Goal: Consume media (video, audio): Consume media (video, audio)

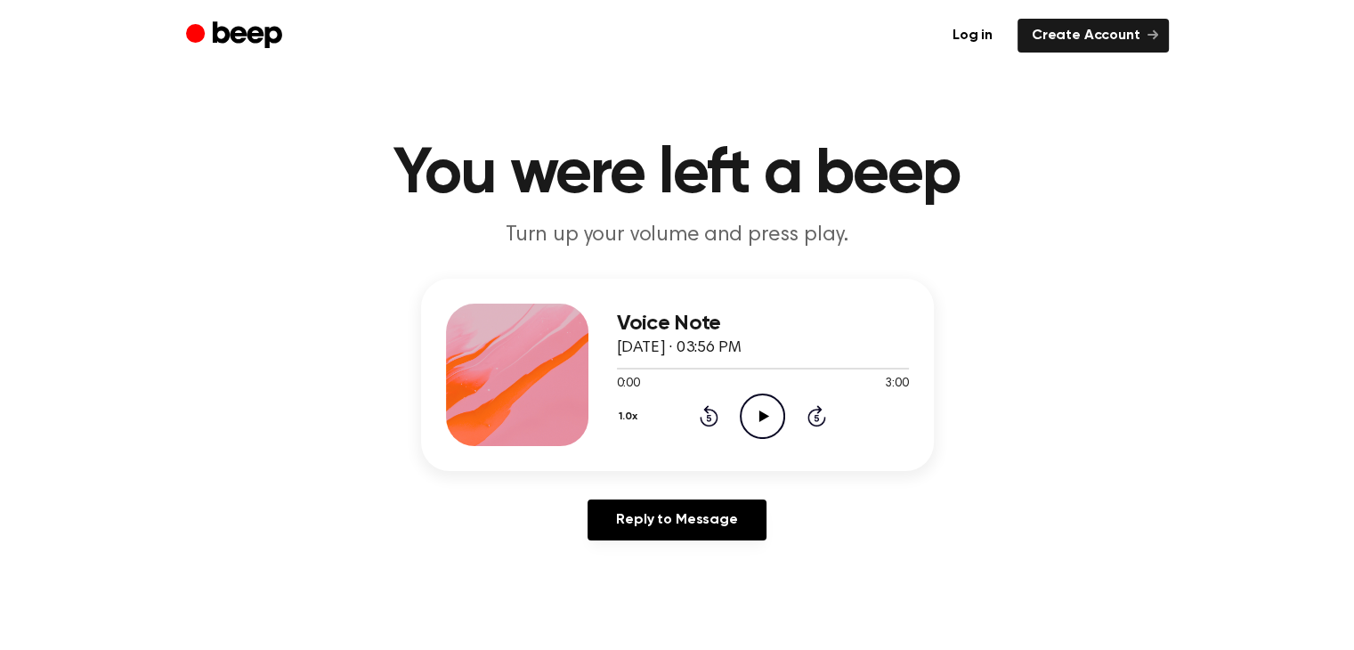
click at [765, 416] on icon at bounding box center [764, 416] width 10 height 12
click at [754, 421] on icon "Play Audio" at bounding box center [762, 415] width 45 height 45
click at [754, 421] on icon "Pause Audio" at bounding box center [762, 415] width 45 height 45
click at [754, 421] on icon "Play Audio" at bounding box center [762, 415] width 45 height 45
click at [754, 421] on icon "Pause Audio" at bounding box center [762, 415] width 45 height 45
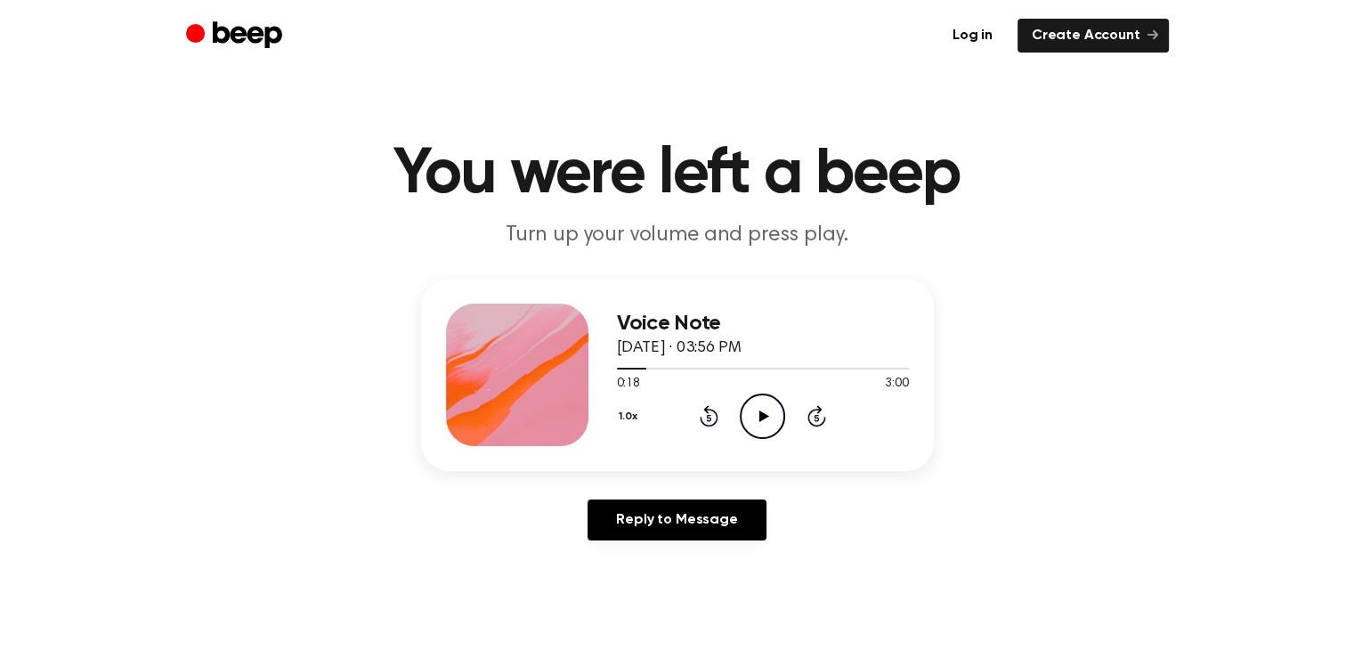
click at [754, 421] on icon "Play Audio" at bounding box center [762, 415] width 45 height 45
click at [754, 421] on icon "Pause Audio" at bounding box center [762, 415] width 45 height 45
click at [754, 421] on icon "Play Audio" at bounding box center [762, 415] width 45 height 45
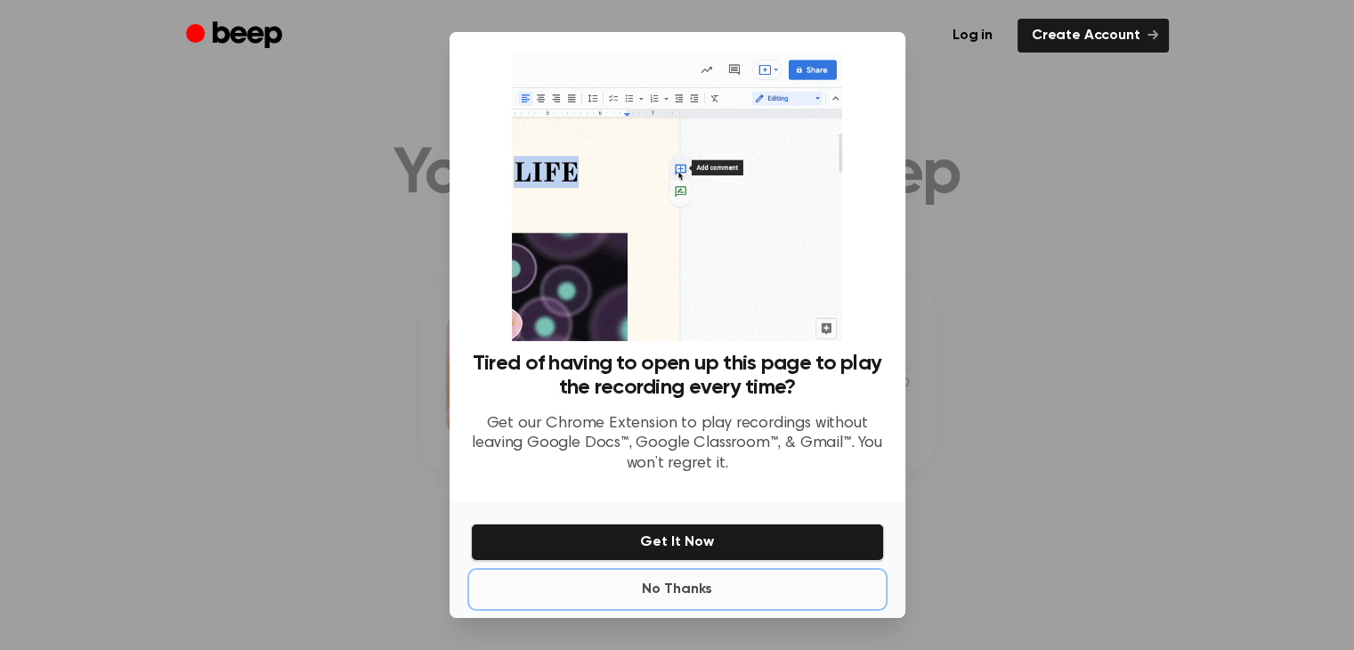
click at [675, 589] on button "No Thanks" at bounding box center [677, 589] width 413 height 36
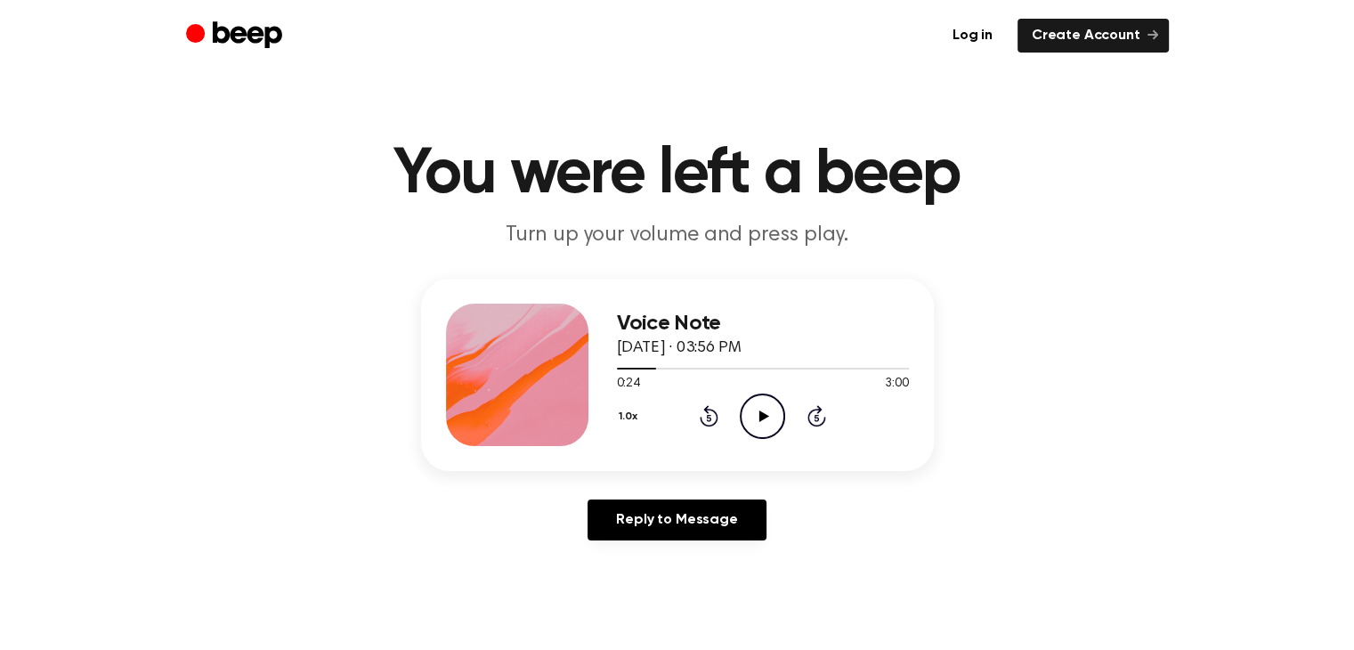
click at [759, 401] on icon "Play Audio" at bounding box center [762, 415] width 45 height 45
click at [763, 412] on icon "Pause Audio" at bounding box center [762, 415] width 45 height 45
click at [701, 417] on icon at bounding box center [709, 415] width 19 height 21
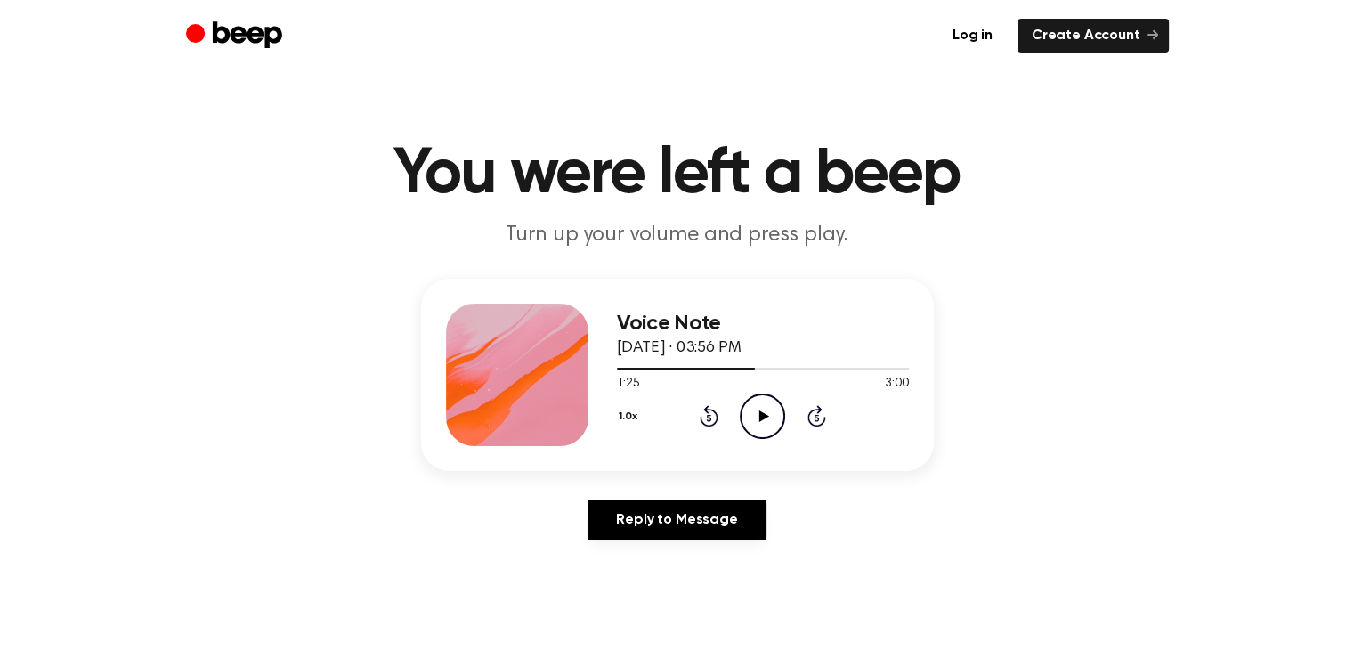
click at [757, 428] on icon "Play Audio" at bounding box center [762, 415] width 45 height 45
click at [744, 467] on div "Voice Note [DATE] · 03:56 PM 1:44 3:00 Your browser does not support the [objec…" at bounding box center [677, 375] width 513 height 192
click at [766, 404] on icon "Pause Audio" at bounding box center [762, 415] width 45 height 45
click at [710, 410] on icon "Rewind 5 seconds" at bounding box center [709, 415] width 20 height 23
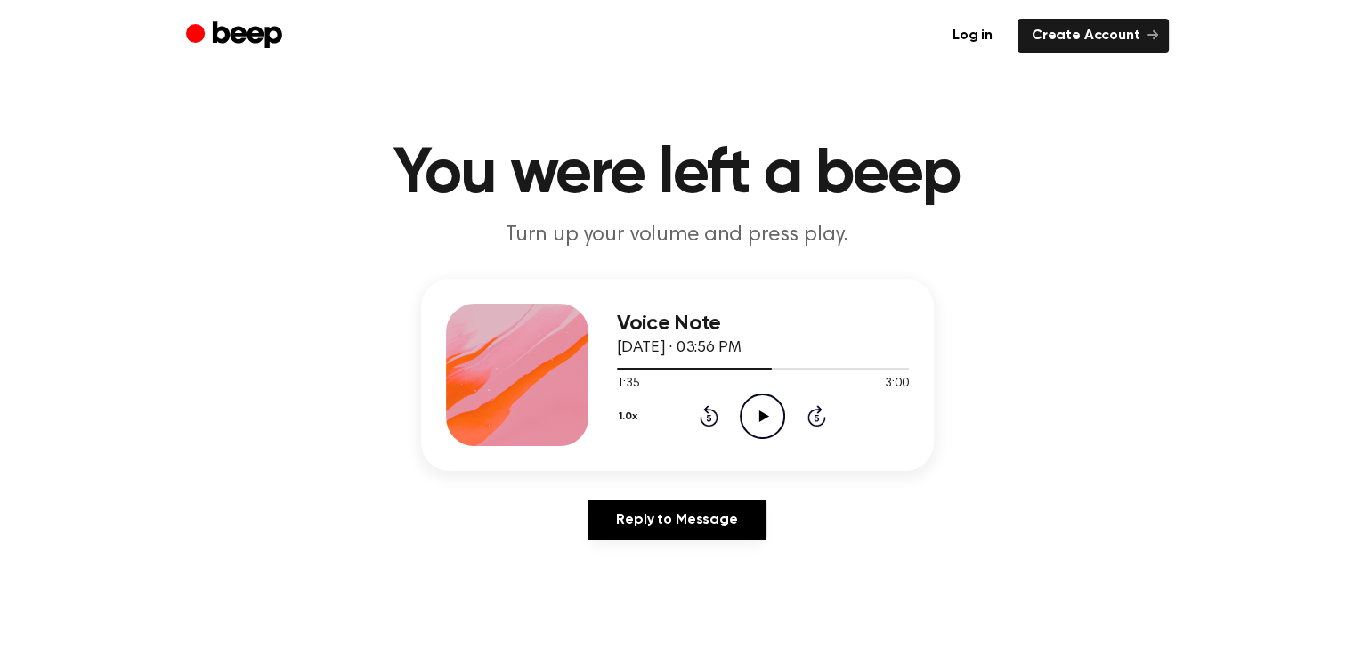
click at [756, 419] on icon "Play Audio" at bounding box center [762, 415] width 45 height 45
click at [751, 431] on icon "Pause Audio" at bounding box center [762, 415] width 45 height 45
click at [763, 422] on icon "Play Audio" at bounding box center [762, 415] width 45 height 45
click at [763, 422] on icon "Pause Audio" at bounding box center [762, 415] width 45 height 45
click at [702, 420] on icon at bounding box center [709, 415] width 19 height 21
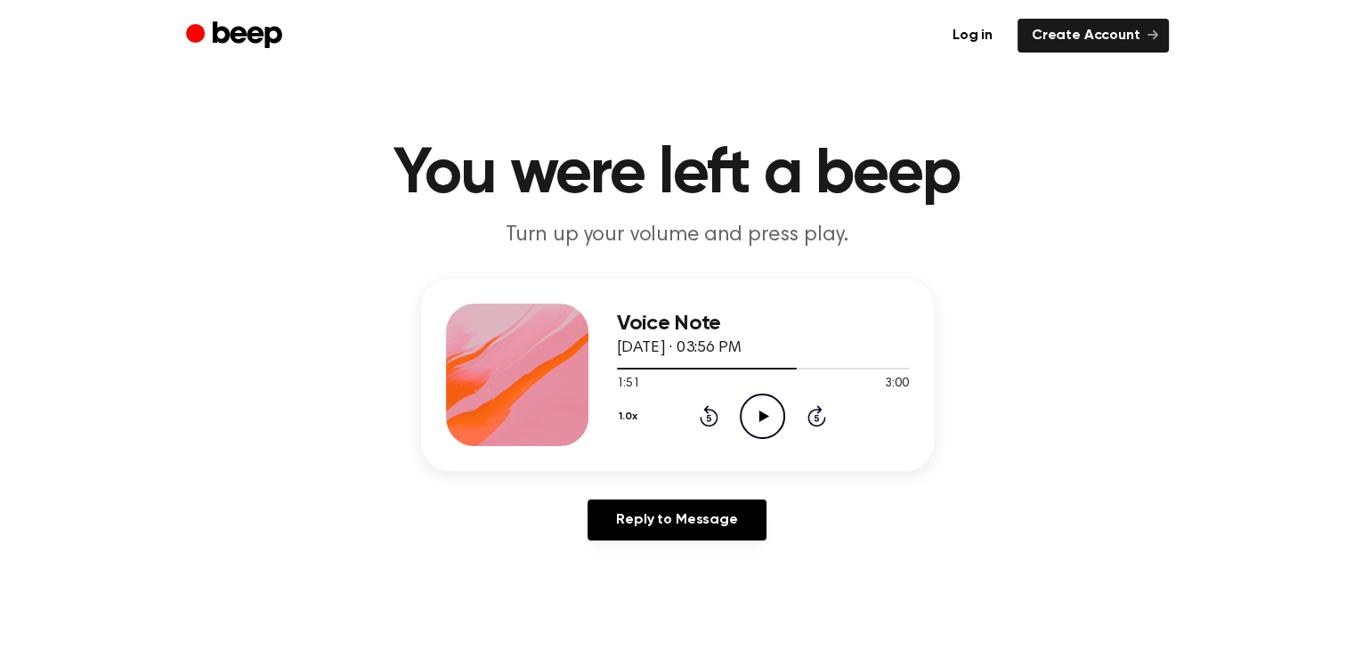
click at [755, 428] on icon "Play Audio" at bounding box center [762, 415] width 45 height 45
click at [755, 428] on icon "Pause Audio" at bounding box center [762, 415] width 45 height 45
click at [755, 428] on icon "Play Audio" at bounding box center [762, 415] width 45 height 45
click at [755, 428] on icon "Pause Audio" at bounding box center [762, 415] width 45 height 45
click at [755, 428] on icon "Play Audio" at bounding box center [762, 415] width 45 height 45
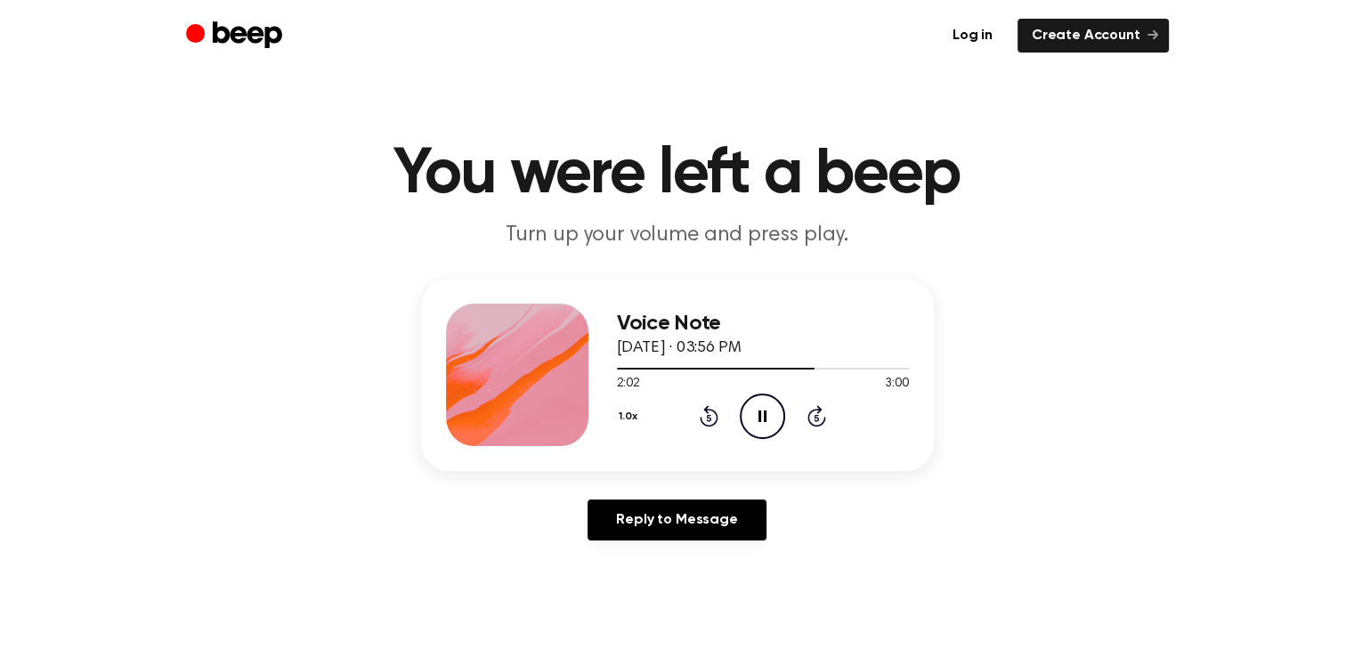
click at [755, 428] on icon "Pause Audio" at bounding box center [762, 415] width 45 height 45
click at [755, 428] on icon "Play Audio" at bounding box center [762, 415] width 45 height 45
click at [755, 428] on icon "Pause Audio" at bounding box center [762, 415] width 45 height 45
click at [755, 428] on icon "Play Audio" at bounding box center [762, 415] width 45 height 45
click at [750, 425] on icon "Pause Audio" at bounding box center [762, 415] width 45 height 45
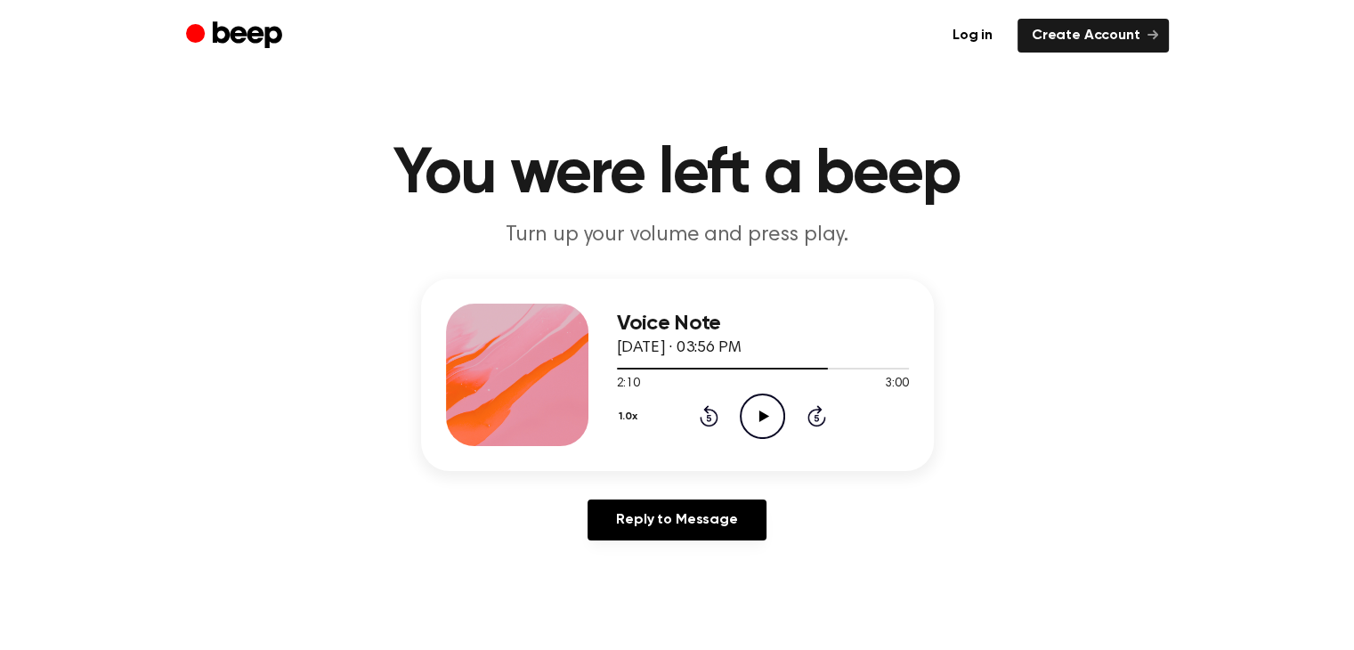
click at [712, 418] on icon "Rewind 5 seconds" at bounding box center [709, 415] width 20 height 23
click at [749, 416] on icon "Play Audio" at bounding box center [762, 415] width 45 height 45
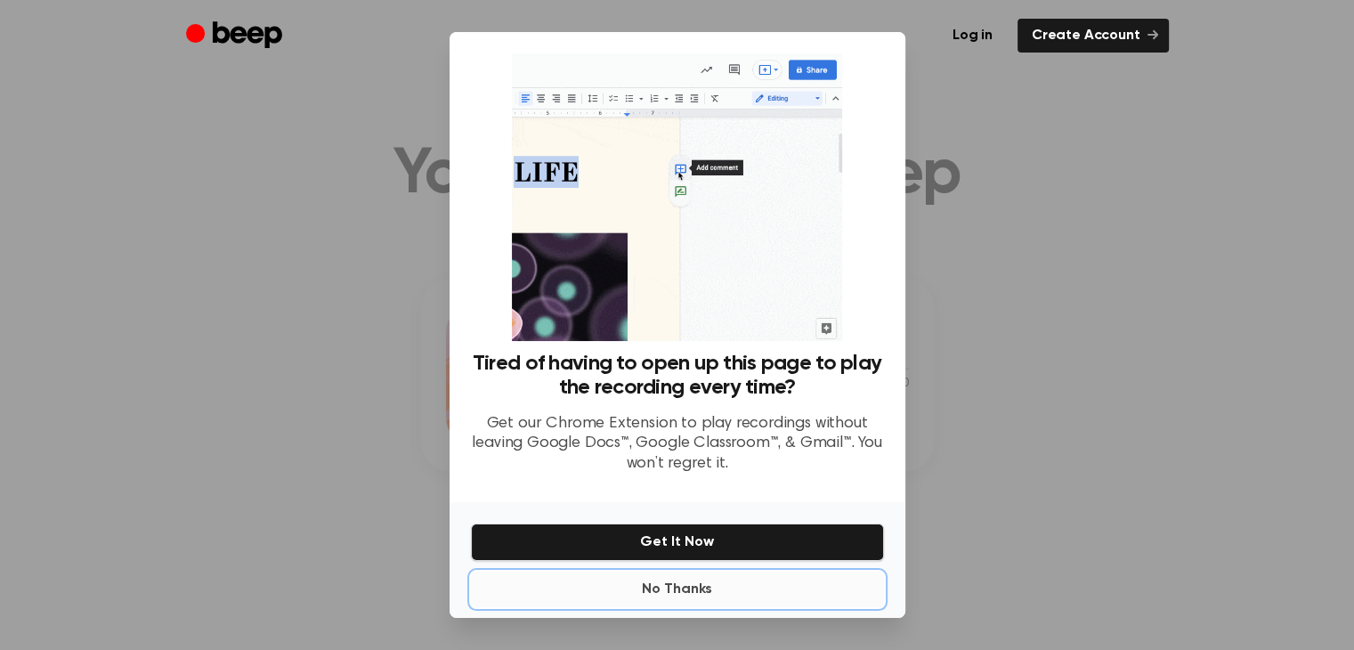
click at [652, 590] on button "No Thanks" at bounding box center [677, 589] width 413 height 36
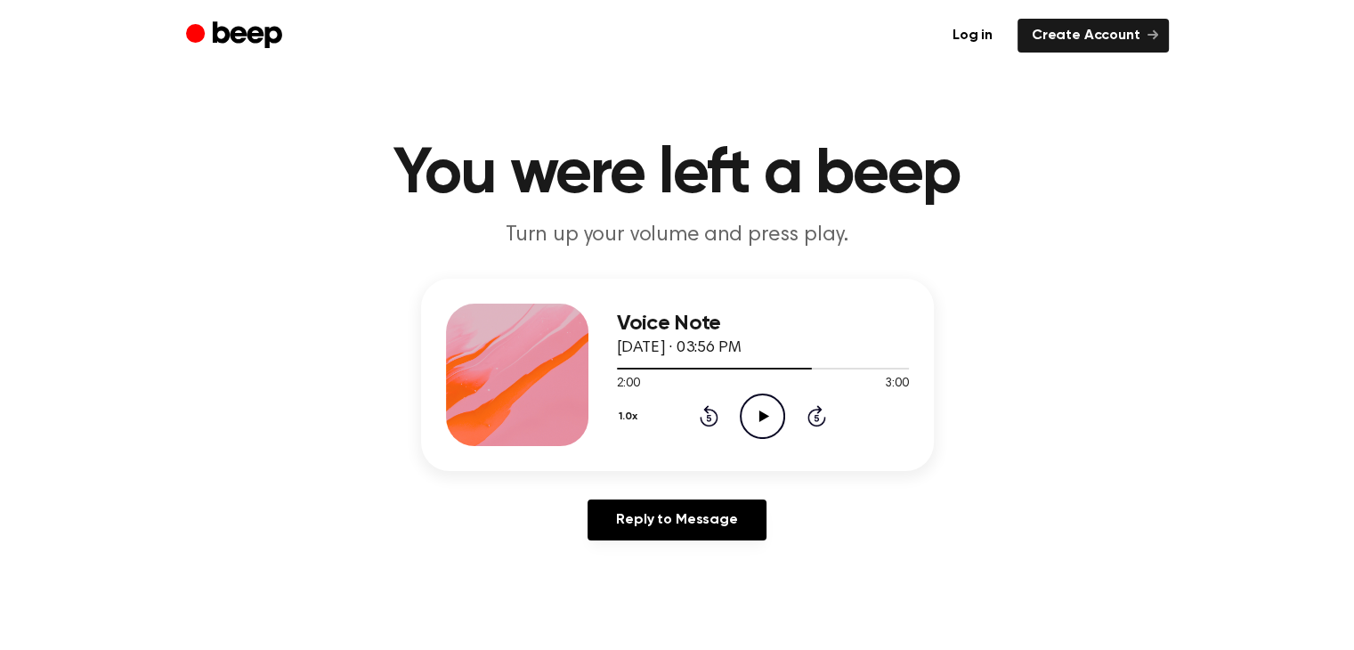
click at [767, 416] on icon "Play Audio" at bounding box center [762, 415] width 45 height 45
click at [767, 416] on icon "Pause Audio" at bounding box center [762, 415] width 45 height 45
click at [767, 416] on icon "Play Audio" at bounding box center [762, 415] width 45 height 45
click at [767, 416] on icon "Pause Audio" at bounding box center [762, 415] width 45 height 45
click at [767, 416] on icon "Play Audio" at bounding box center [762, 415] width 45 height 45
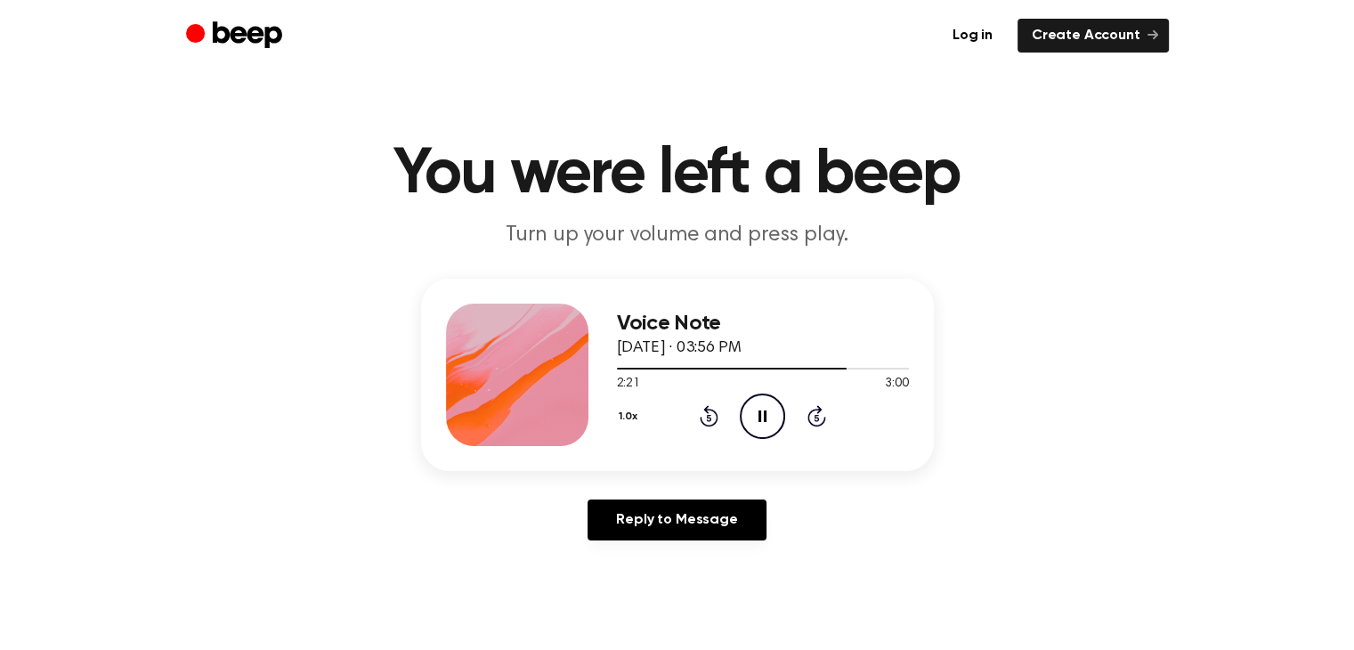
click at [767, 416] on icon "Pause Audio" at bounding box center [762, 415] width 45 height 45
click at [767, 416] on icon "Play Audio" at bounding box center [762, 415] width 45 height 45
click at [767, 416] on icon "Pause Audio" at bounding box center [762, 415] width 45 height 45
click at [708, 412] on icon at bounding box center [709, 415] width 19 height 21
click at [764, 417] on icon at bounding box center [764, 416] width 10 height 12
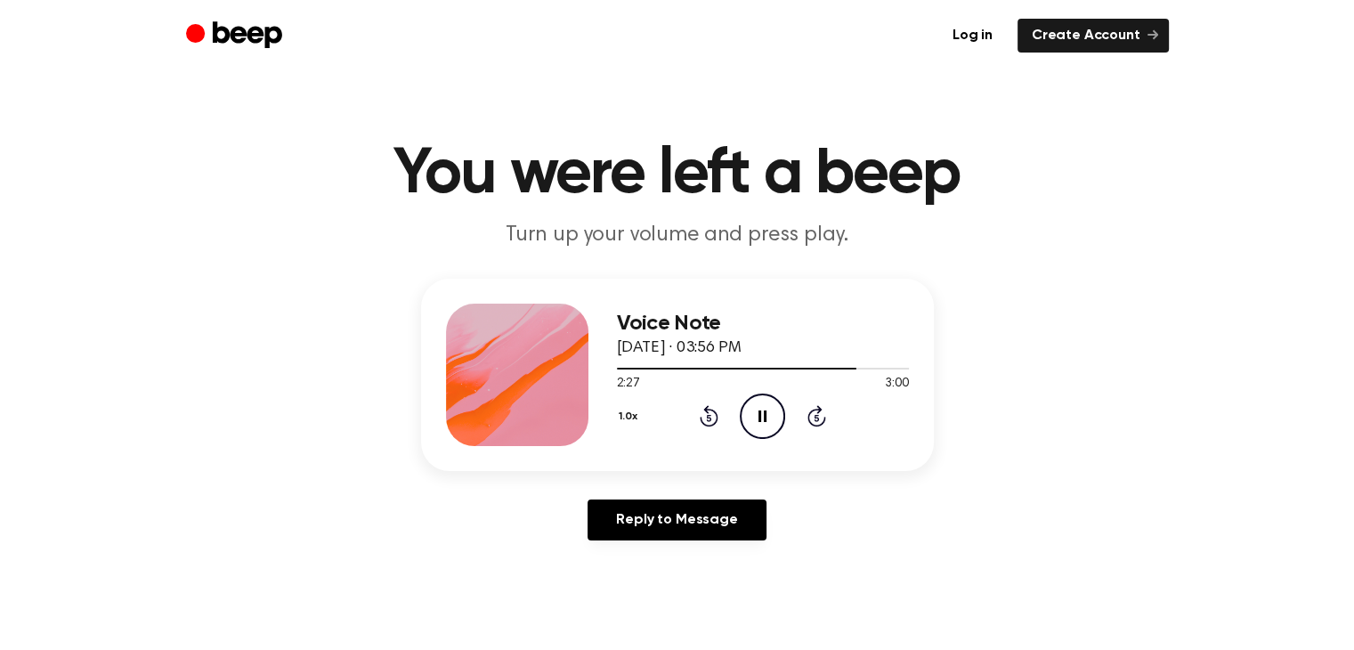
click at [764, 417] on icon at bounding box center [762, 416] width 8 height 12
click at [764, 417] on icon at bounding box center [764, 416] width 10 height 12
click at [764, 417] on icon at bounding box center [762, 416] width 8 height 12
click at [764, 417] on icon at bounding box center [764, 416] width 10 height 12
click at [764, 417] on icon at bounding box center [762, 416] width 8 height 12
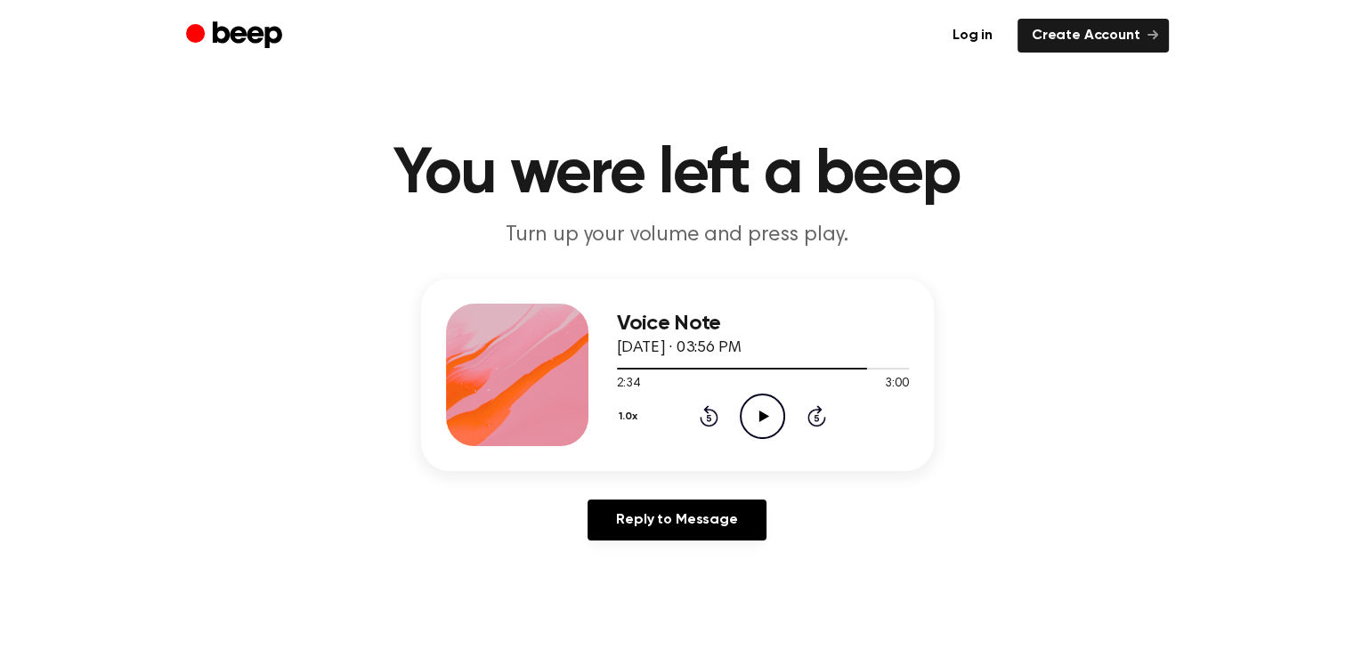
click at [764, 417] on icon at bounding box center [764, 416] width 10 height 12
click at [702, 411] on icon "Rewind 5 seconds" at bounding box center [709, 415] width 20 height 23
click at [750, 420] on icon "Pause Audio" at bounding box center [762, 415] width 45 height 45
click at [764, 422] on icon "Play Audio" at bounding box center [762, 415] width 45 height 45
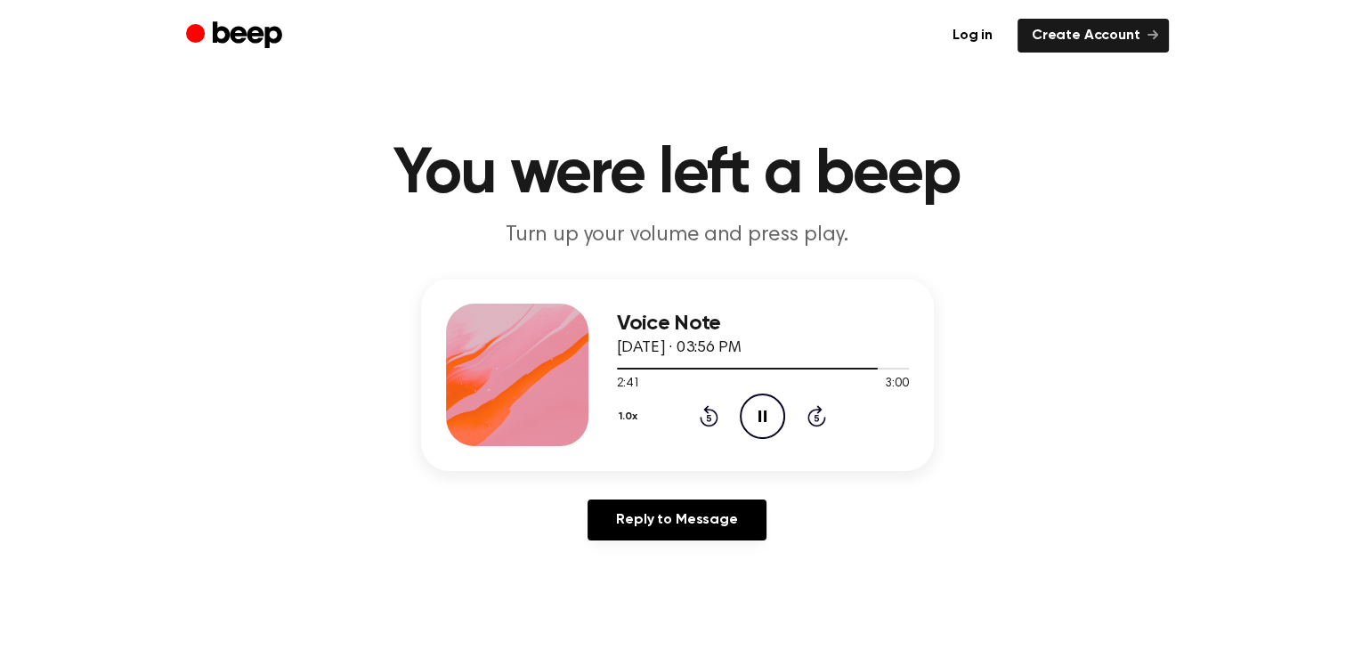
click at [750, 416] on icon "Pause Audio" at bounding box center [762, 415] width 45 height 45
click at [750, 416] on icon "Play Audio" at bounding box center [762, 415] width 45 height 45
click at [750, 416] on icon "Pause Audio" at bounding box center [762, 415] width 45 height 45
click at [704, 411] on icon "Rewind 5 seconds" at bounding box center [709, 415] width 20 height 23
click at [709, 410] on icon at bounding box center [709, 415] width 19 height 21
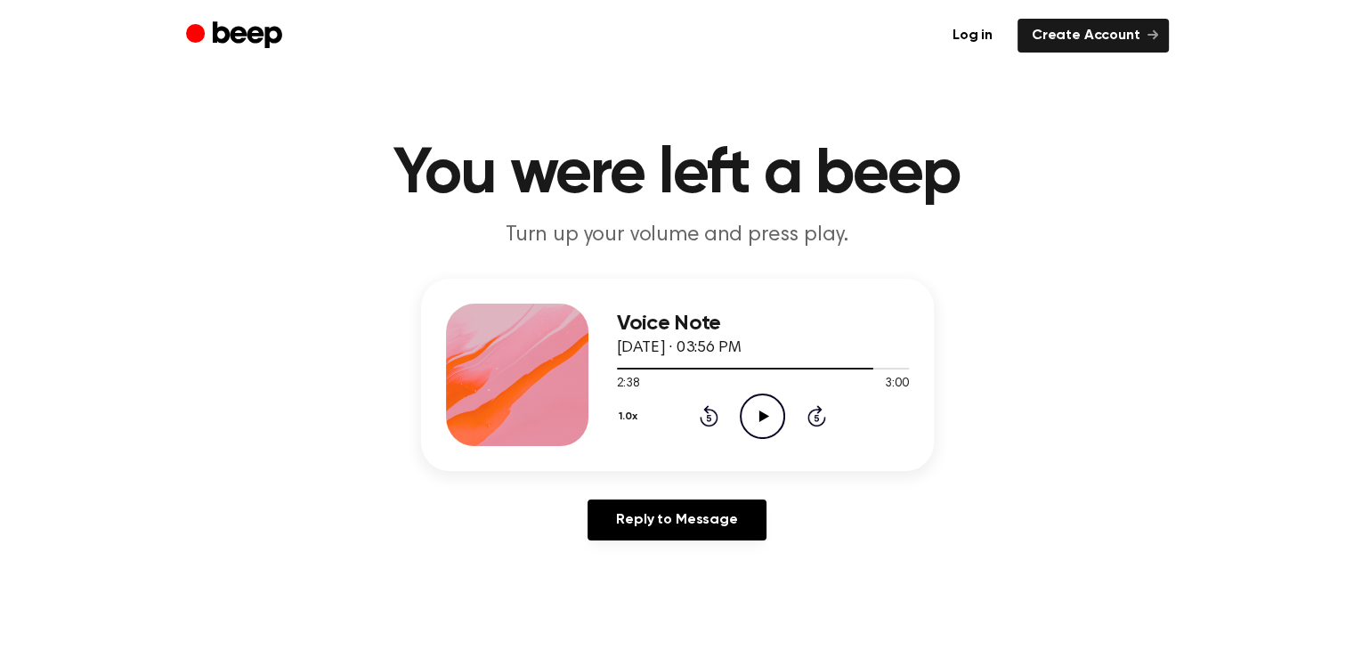
click at [762, 425] on icon "Play Audio" at bounding box center [762, 415] width 45 height 45
click at [762, 425] on icon "Pause Audio" at bounding box center [762, 415] width 45 height 45
click at [762, 425] on icon "Play Audio" at bounding box center [762, 415] width 45 height 45
